Goal: Task Accomplishment & Management: Manage account settings

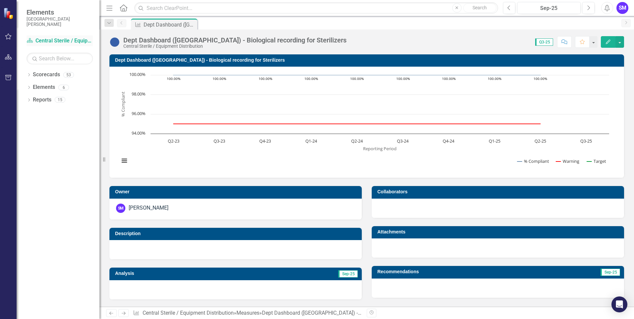
click at [63, 39] on link "Scorecard Central Sterile / Equipment Distribution" at bounding box center [60, 41] width 66 height 8
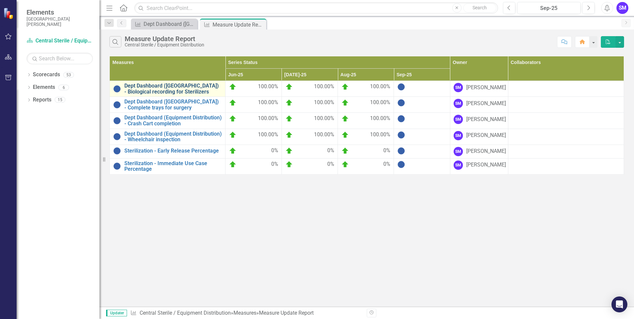
click at [173, 87] on link "Dept Dashboard ([GEOGRAPHIC_DATA]) - Biological recording for Sterilizers" at bounding box center [172, 89] width 97 height 12
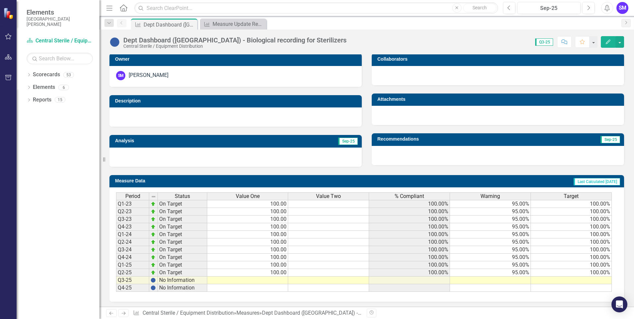
scroll to position [134, 0]
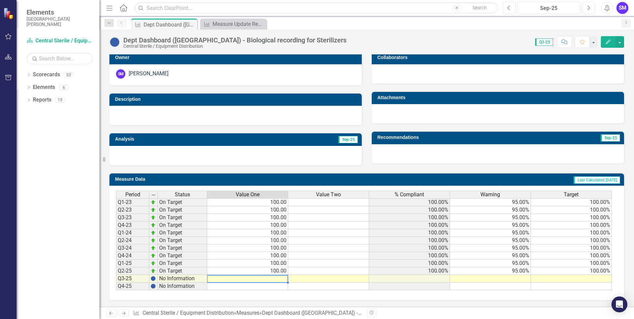
click at [279, 279] on td at bounding box center [247, 279] width 81 height 8
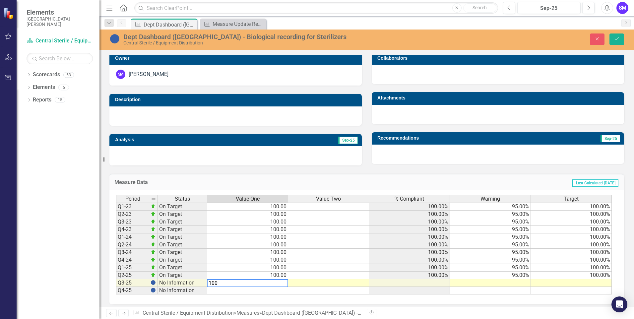
type textarea "100"
click at [520, 281] on td at bounding box center [490, 283] width 81 height 8
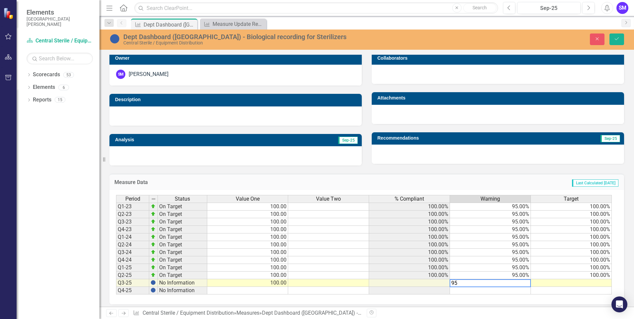
type textarea "95"
click at [600, 285] on td at bounding box center [571, 283] width 81 height 8
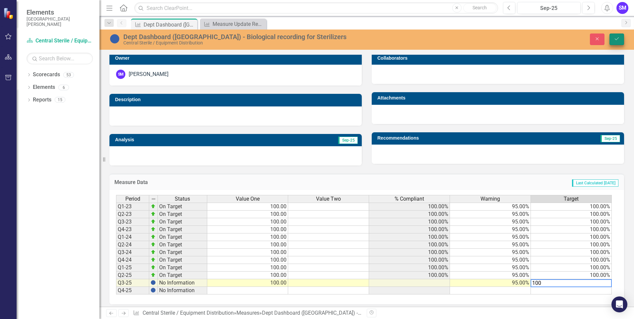
type textarea "100"
click at [618, 37] on icon "Save" at bounding box center [617, 38] width 6 height 5
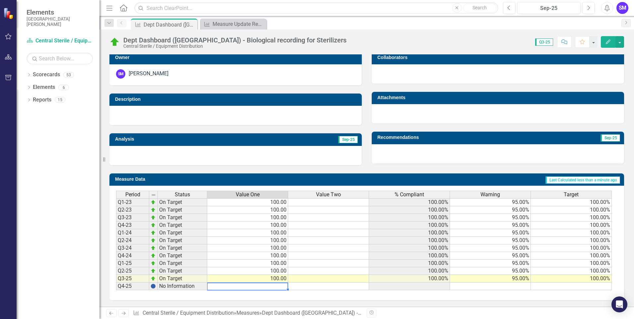
click at [277, 287] on td at bounding box center [247, 286] width 81 height 8
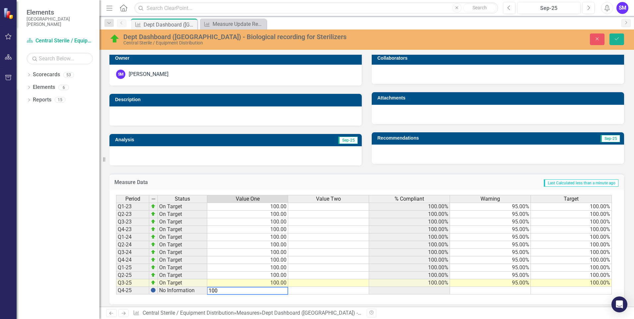
type textarea "100"
click at [515, 289] on td at bounding box center [490, 291] width 81 height 8
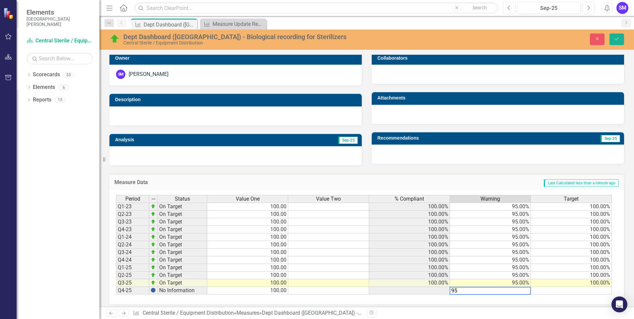
type textarea "95"
click at [591, 292] on td at bounding box center [571, 291] width 81 height 8
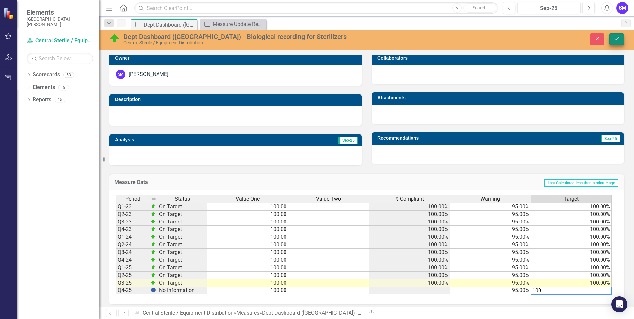
type textarea "100"
click at [616, 37] on icon "Save" at bounding box center [617, 38] width 6 height 5
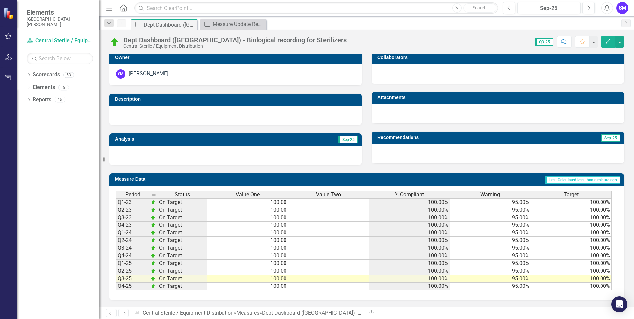
scroll to position [2, 0]
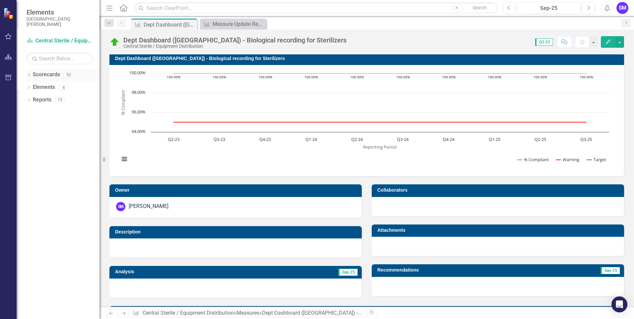
click at [50, 76] on link "Scorecards" at bounding box center [46, 75] width 27 height 8
click at [231, 23] on div "Measure Update Report" at bounding box center [235, 24] width 44 height 8
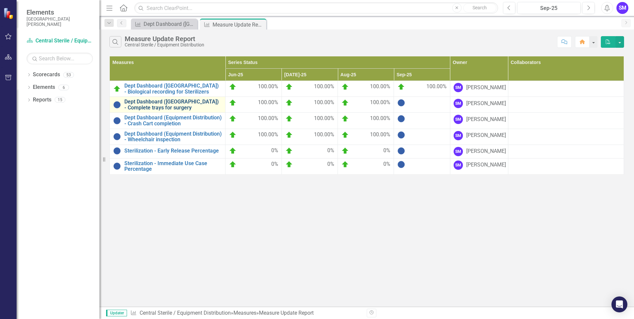
click at [163, 107] on link "Dept Dashboard ([GEOGRAPHIC_DATA]) - Complete trays for surgery" at bounding box center [172, 105] width 97 height 12
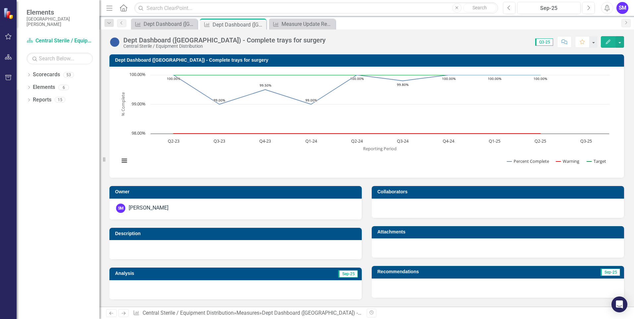
scroll to position [134, 0]
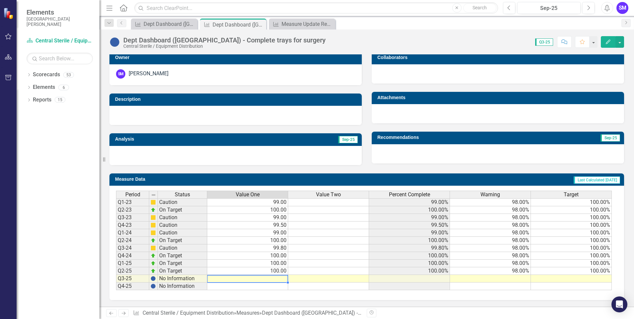
click at [277, 276] on td at bounding box center [247, 279] width 81 height 8
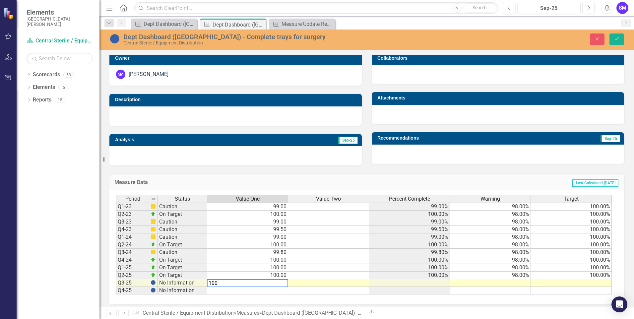
type textarea "100"
click at [280, 291] on td at bounding box center [247, 291] width 81 height 8
type textarea "100"
click at [519, 282] on td at bounding box center [490, 283] width 81 height 8
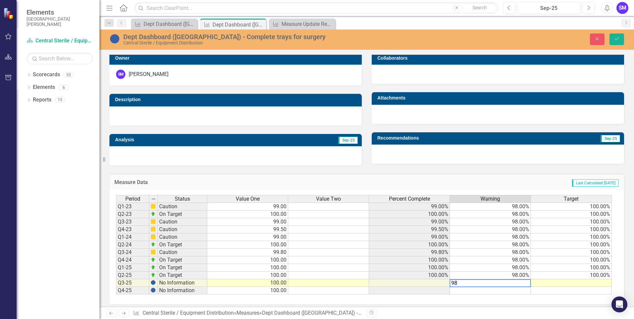
type textarea "98"
click at [520, 291] on td at bounding box center [490, 291] width 81 height 8
type textarea "98"
click at [595, 283] on td at bounding box center [571, 283] width 81 height 8
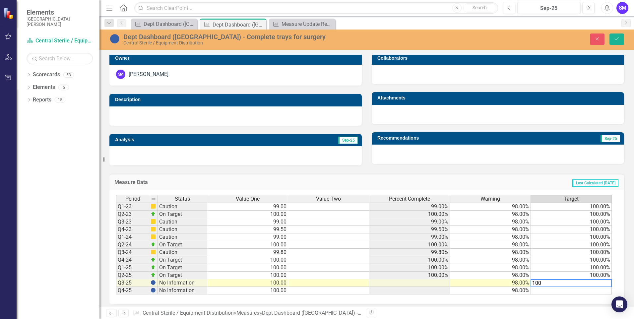
type textarea "100"
click at [583, 289] on td at bounding box center [571, 291] width 81 height 8
type textarea "100"
click at [616, 38] on icon "Save" at bounding box center [617, 38] width 6 height 5
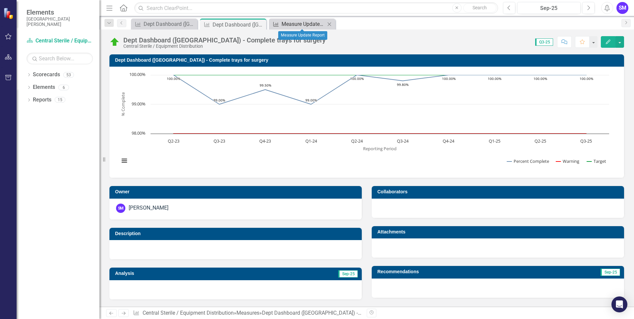
click at [275, 24] on icon "Measure" at bounding box center [276, 24] width 7 height 5
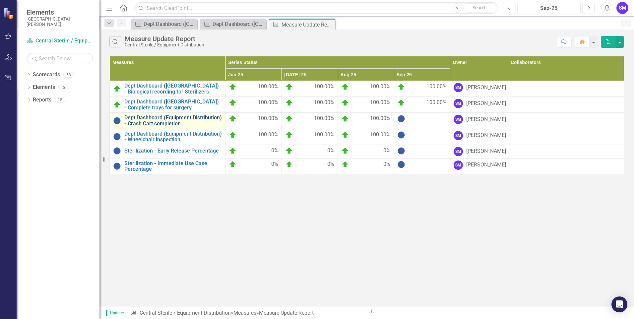
click at [166, 120] on link "Dept Dashboard (Equipment Distribution) - Crash Cart completion" at bounding box center [172, 121] width 97 height 12
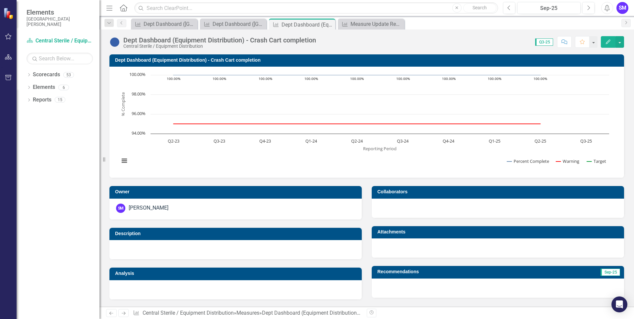
scroll to position [134, 0]
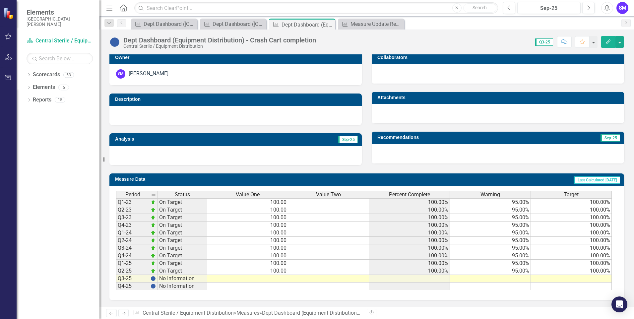
click at [278, 278] on td at bounding box center [247, 279] width 81 height 8
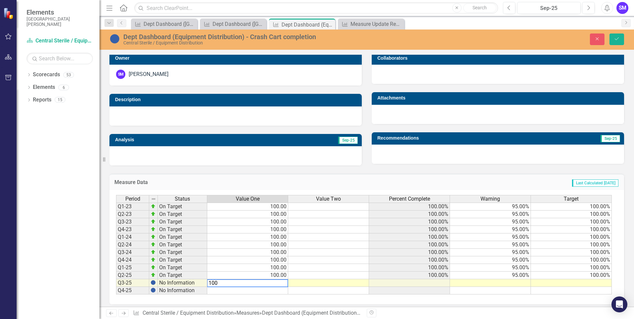
type textarea "100"
click at [279, 291] on td at bounding box center [247, 291] width 81 height 8
type textarea "100"
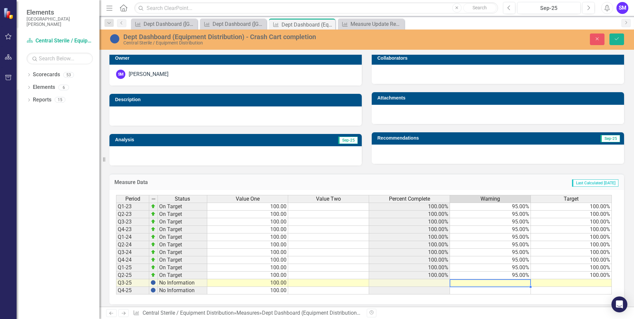
click at [523, 283] on td at bounding box center [490, 283] width 81 height 8
type textarea "95"
click at [524, 289] on td at bounding box center [490, 291] width 81 height 8
type textarea "95"
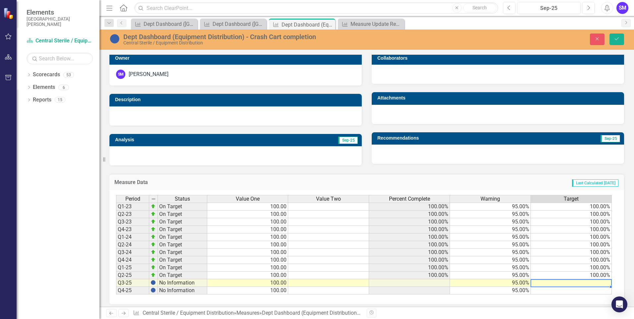
click at [593, 282] on td at bounding box center [571, 283] width 81 height 8
type textarea "100"
click at [595, 291] on td at bounding box center [571, 291] width 81 height 8
type textarea "100"
click at [615, 38] on icon "Save" at bounding box center [617, 38] width 6 height 5
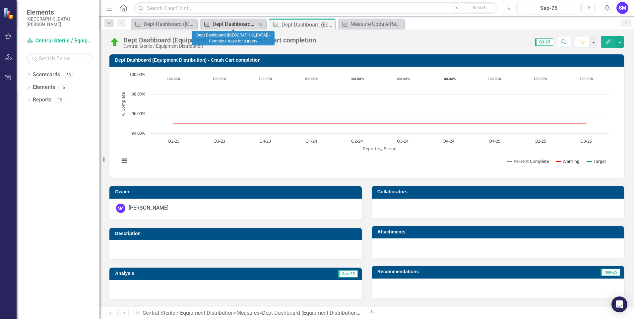
click at [224, 23] on div "Dept Dashboard ([GEOGRAPHIC_DATA]) - Complete trays for surgery" at bounding box center [235, 24] width 44 height 8
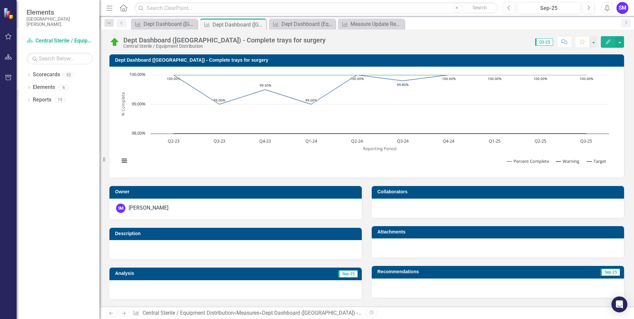
scroll to position [134, 0]
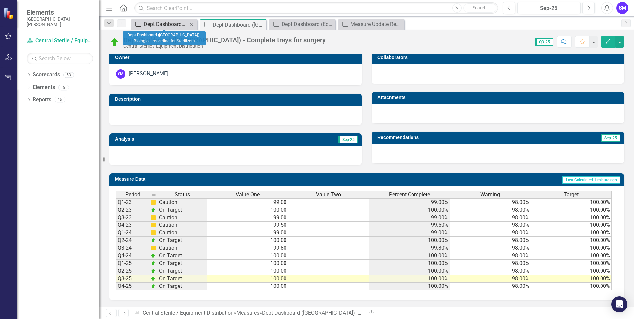
click at [171, 22] on div "Dept Dashboard ([GEOGRAPHIC_DATA]) - Biological recording for Sterilizers" at bounding box center [166, 24] width 44 height 8
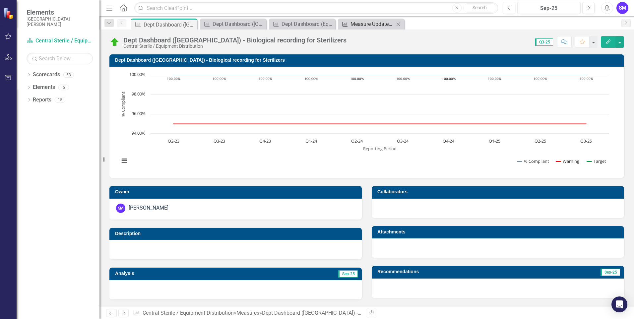
click at [353, 23] on div "Measure Update Report" at bounding box center [372, 24] width 44 height 8
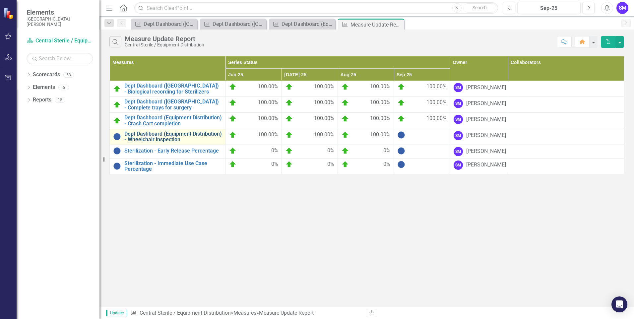
click at [173, 135] on link "Dept Dashboard (Equipment Distribution) - Wheelchair inspection" at bounding box center [172, 137] width 97 height 12
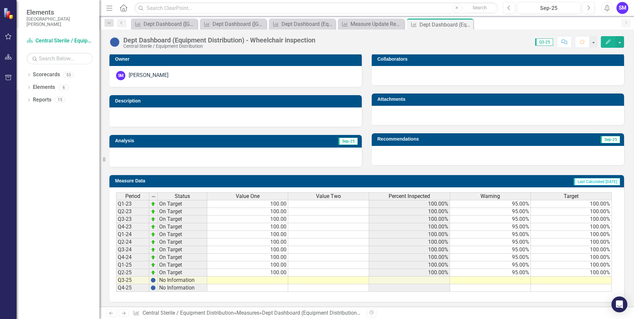
scroll to position [134, 0]
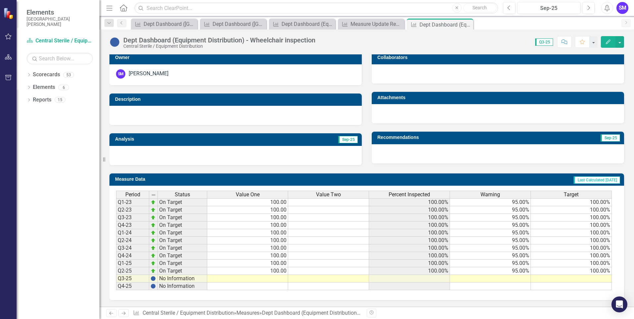
click at [276, 278] on td at bounding box center [247, 279] width 81 height 8
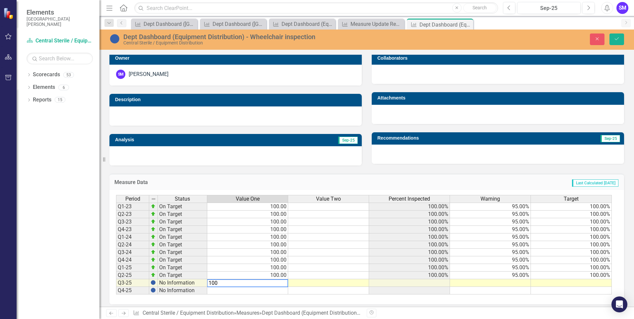
type textarea "100"
click at [280, 289] on td at bounding box center [247, 291] width 81 height 8
type textarea "100"
click at [508, 283] on td at bounding box center [490, 283] width 81 height 8
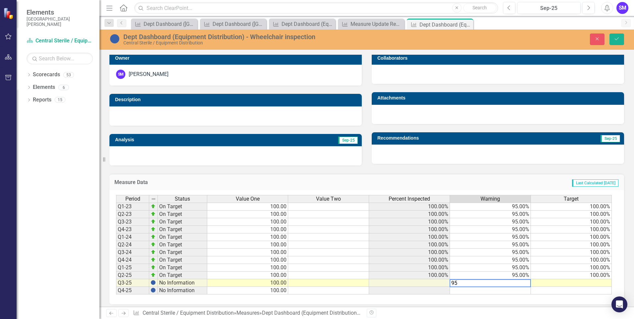
type textarea "95"
click at [522, 290] on td at bounding box center [490, 291] width 81 height 8
type textarea "95"
click at [598, 283] on td at bounding box center [571, 283] width 81 height 8
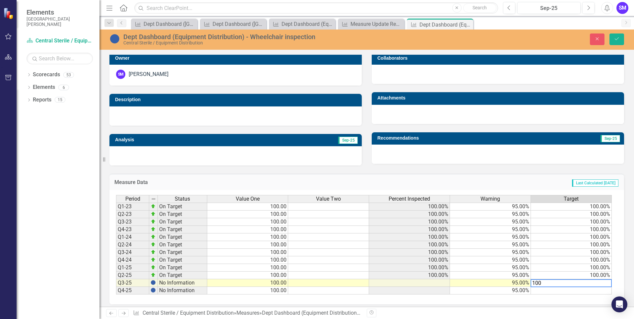
type textarea "100"
click at [600, 291] on td at bounding box center [571, 291] width 81 height 8
type textarea "100"
click at [614, 39] on icon "Save" at bounding box center [617, 38] width 6 height 5
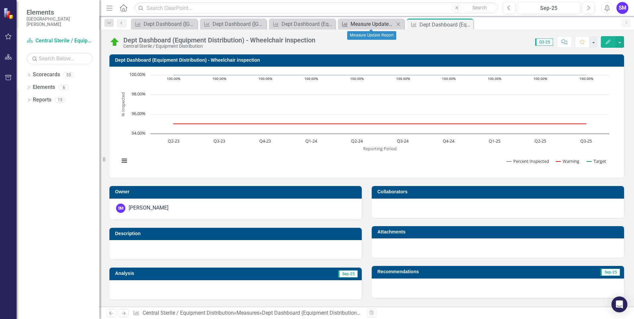
click at [379, 23] on div "Measure Update Report" at bounding box center [372, 24] width 44 height 8
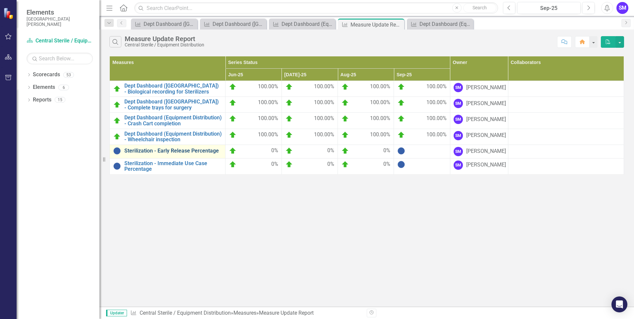
click at [182, 149] on link "Sterilization - Early Release Percentage" at bounding box center [172, 151] width 97 height 6
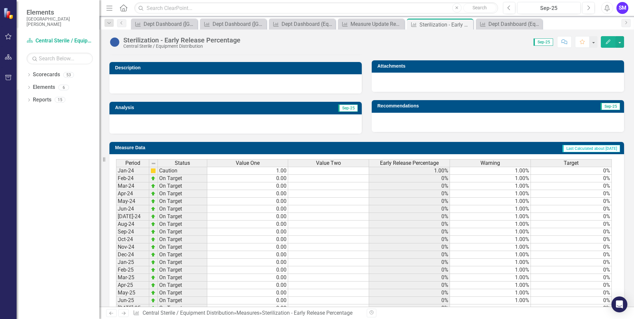
scroll to position [226, 0]
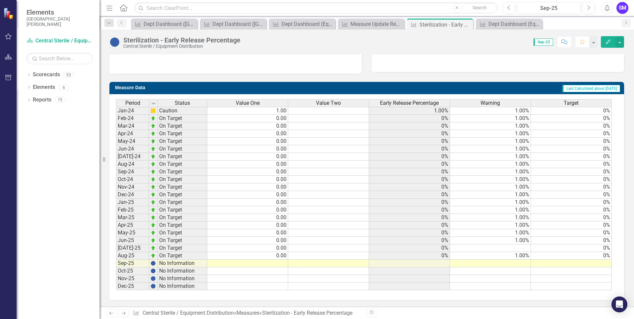
click at [281, 263] on td at bounding box center [247, 264] width 81 height 8
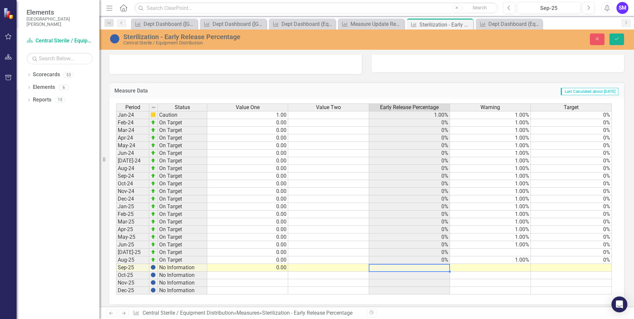
click at [447, 267] on td at bounding box center [409, 268] width 81 height 8
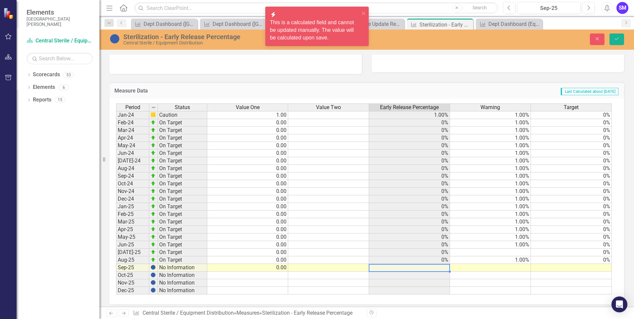
click at [522, 268] on td at bounding box center [490, 268] width 81 height 8
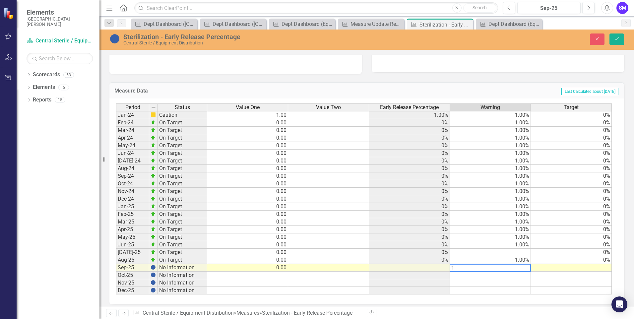
click at [608, 270] on td at bounding box center [571, 268] width 81 height 8
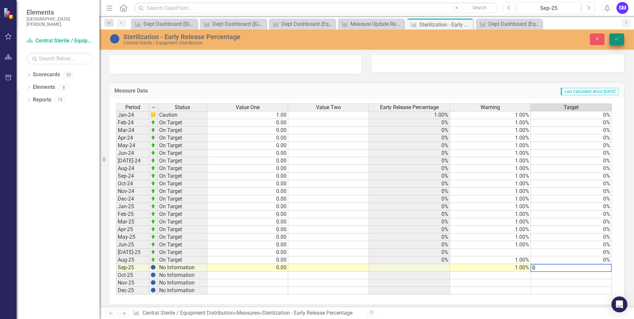
type textarea "0"
click at [615, 37] on icon "Save" at bounding box center [617, 38] width 6 height 5
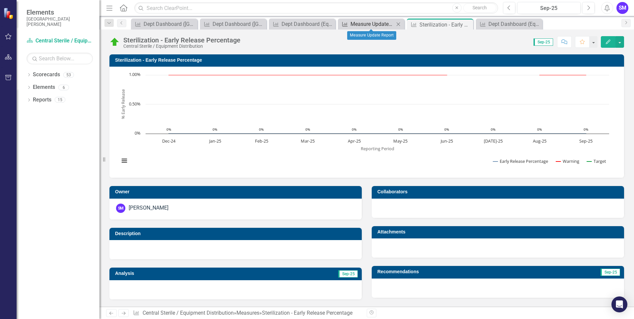
click at [382, 23] on div "Measure Update Report" at bounding box center [372, 24] width 44 height 8
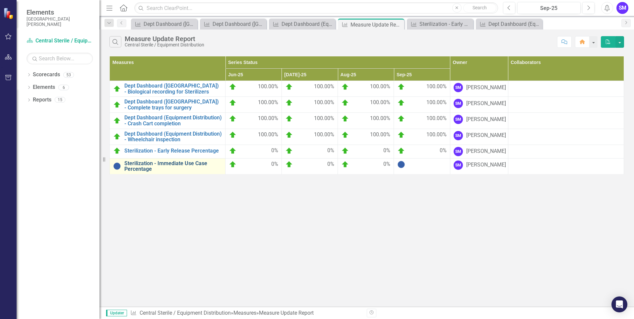
click at [154, 164] on link "Sterilization - Immediate Use Case Percentage" at bounding box center [172, 166] width 97 height 12
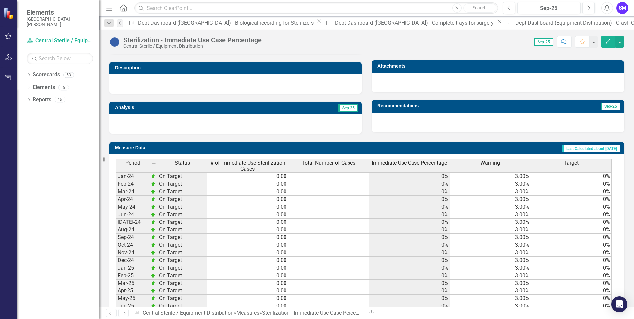
scroll to position [231, 0]
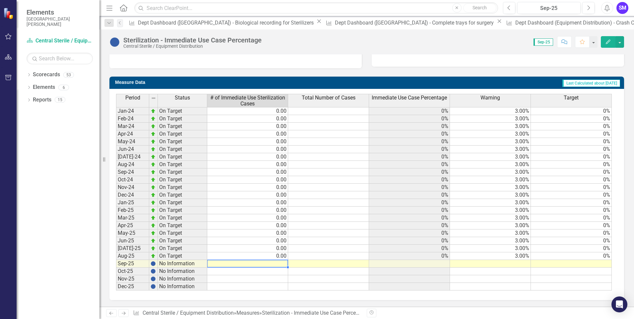
click at [276, 266] on td at bounding box center [247, 264] width 81 height 8
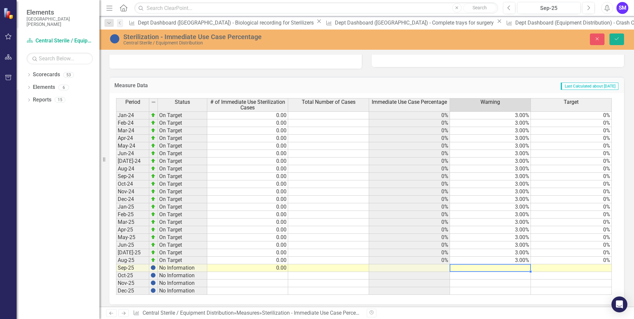
click at [525, 268] on td at bounding box center [490, 268] width 81 height 8
type textarea "3"
click at [605, 268] on td at bounding box center [571, 268] width 81 height 8
